Goal: Task Accomplishment & Management: Manage account settings

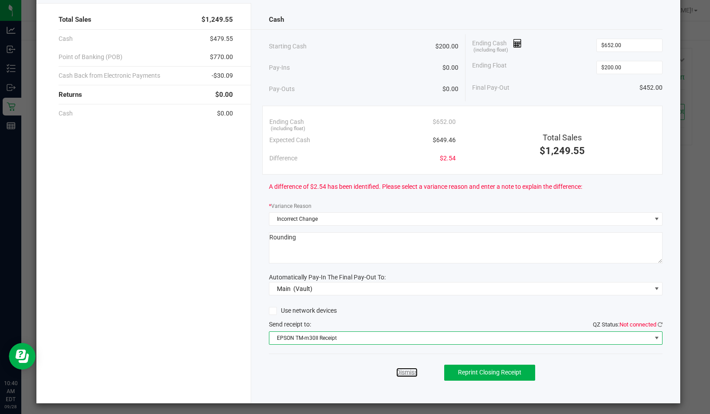
click at [404, 368] on link "Dismiss" at bounding box center [406, 372] width 21 height 9
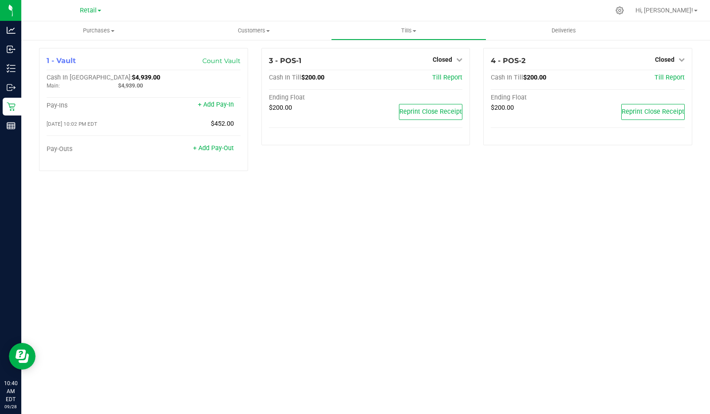
click at [455, 56] on link "Closed" at bounding box center [448, 59] width 30 height 7
click at [451, 75] on link "Open Till" at bounding box center [443, 78] width 24 height 7
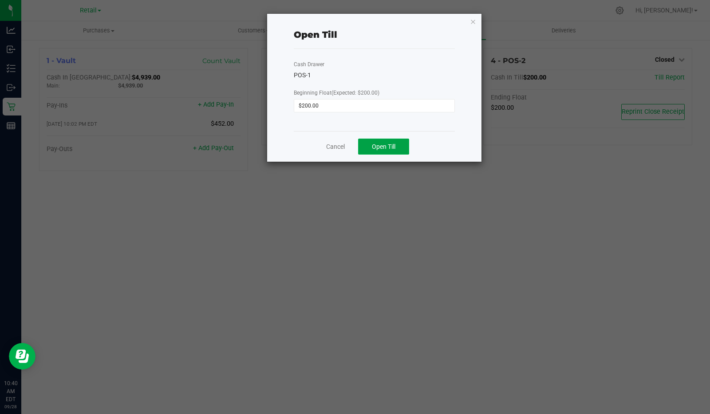
click at [386, 146] on span "Open Till" at bounding box center [384, 146] width 24 height 7
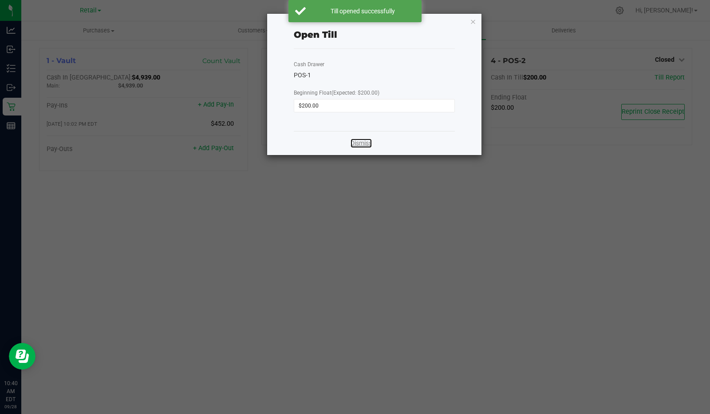
click at [365, 141] on link "Dismiss" at bounding box center [361, 143] width 21 height 9
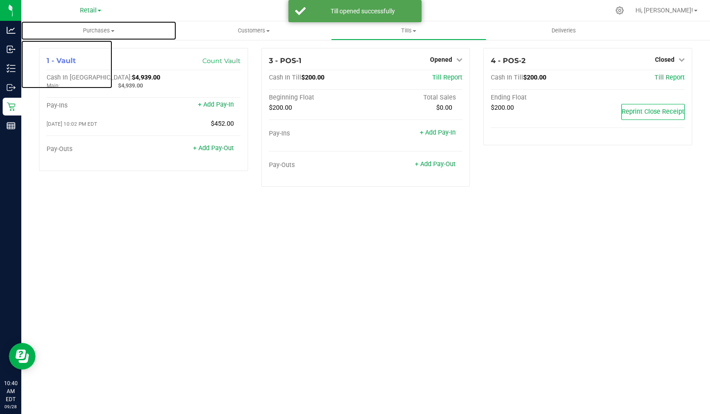
click at [101, 31] on span "Purchases" at bounding box center [98, 31] width 155 height 8
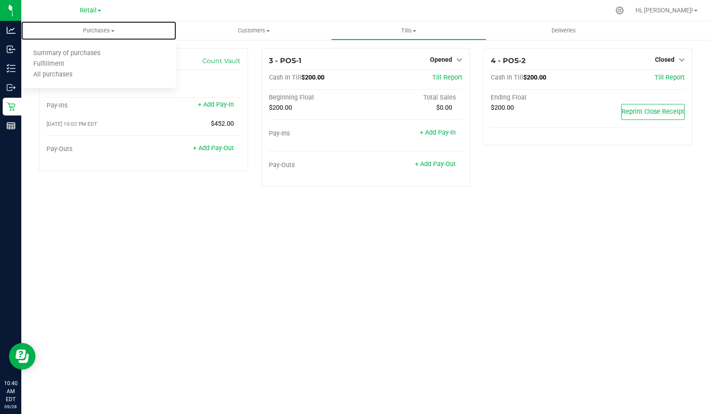
click at [95, 55] on span "Summary of purchases" at bounding box center [66, 54] width 91 height 8
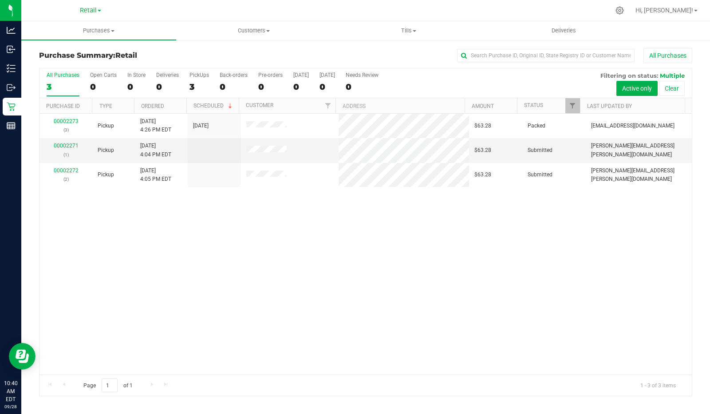
click at [190, 78] on label "PickUps 3" at bounding box center [200, 84] width 20 height 24
click at [0, 0] on input "PickUps 3" at bounding box center [0, 0] width 0 height 0
